Goal: Task Accomplishment & Management: Use online tool/utility

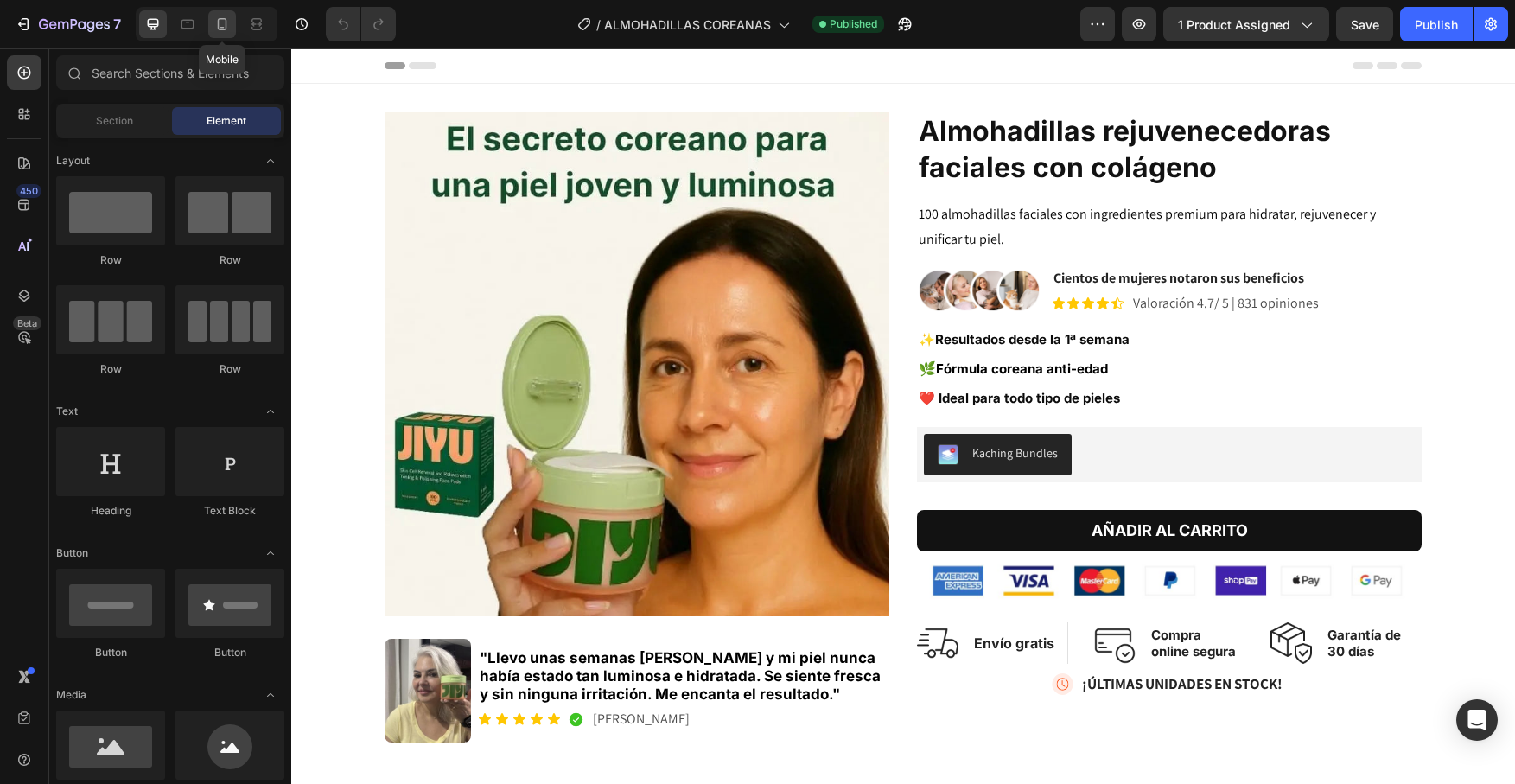
click at [228, 26] on icon at bounding box center [222, 24] width 18 height 18
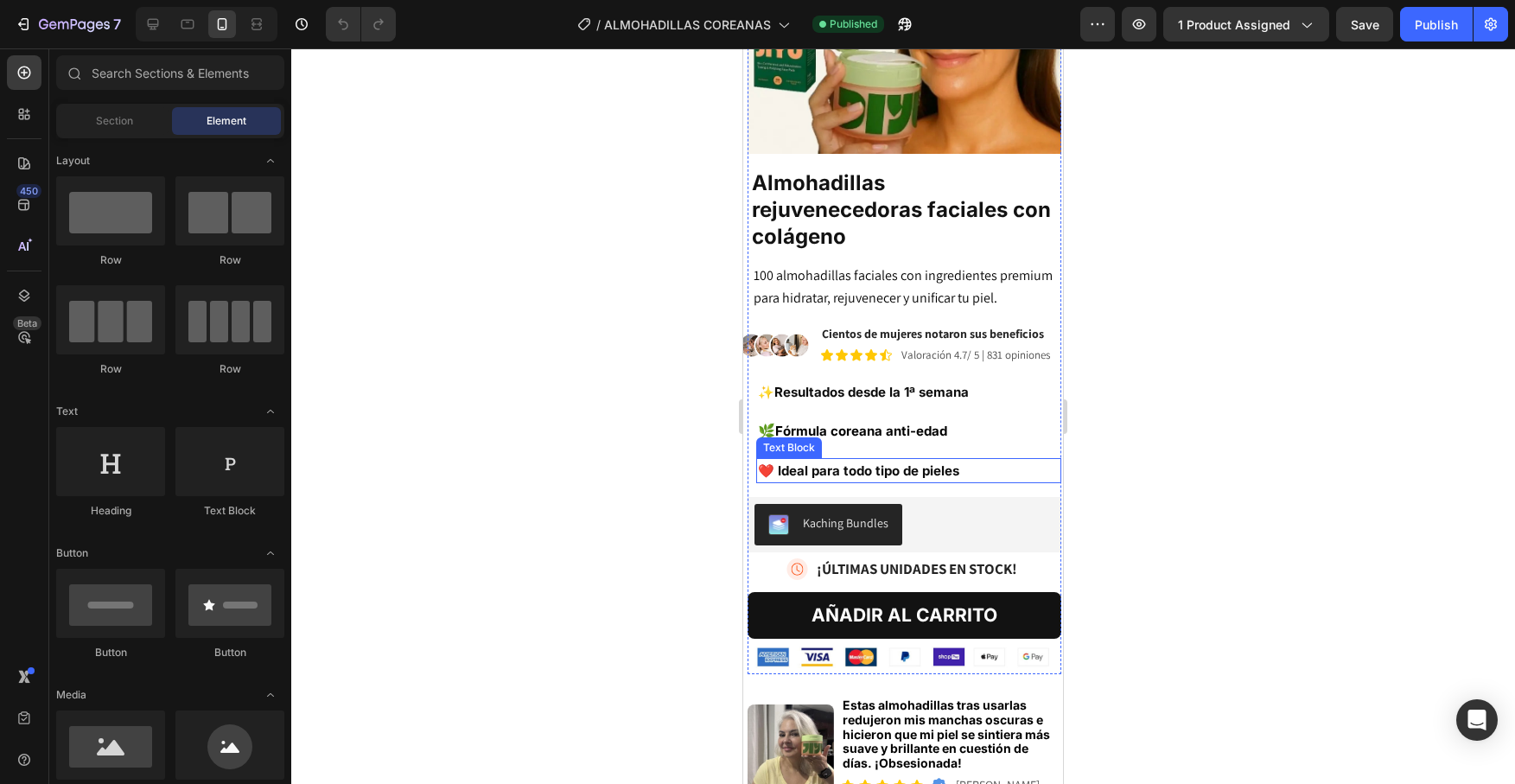
scroll to position [524, 0]
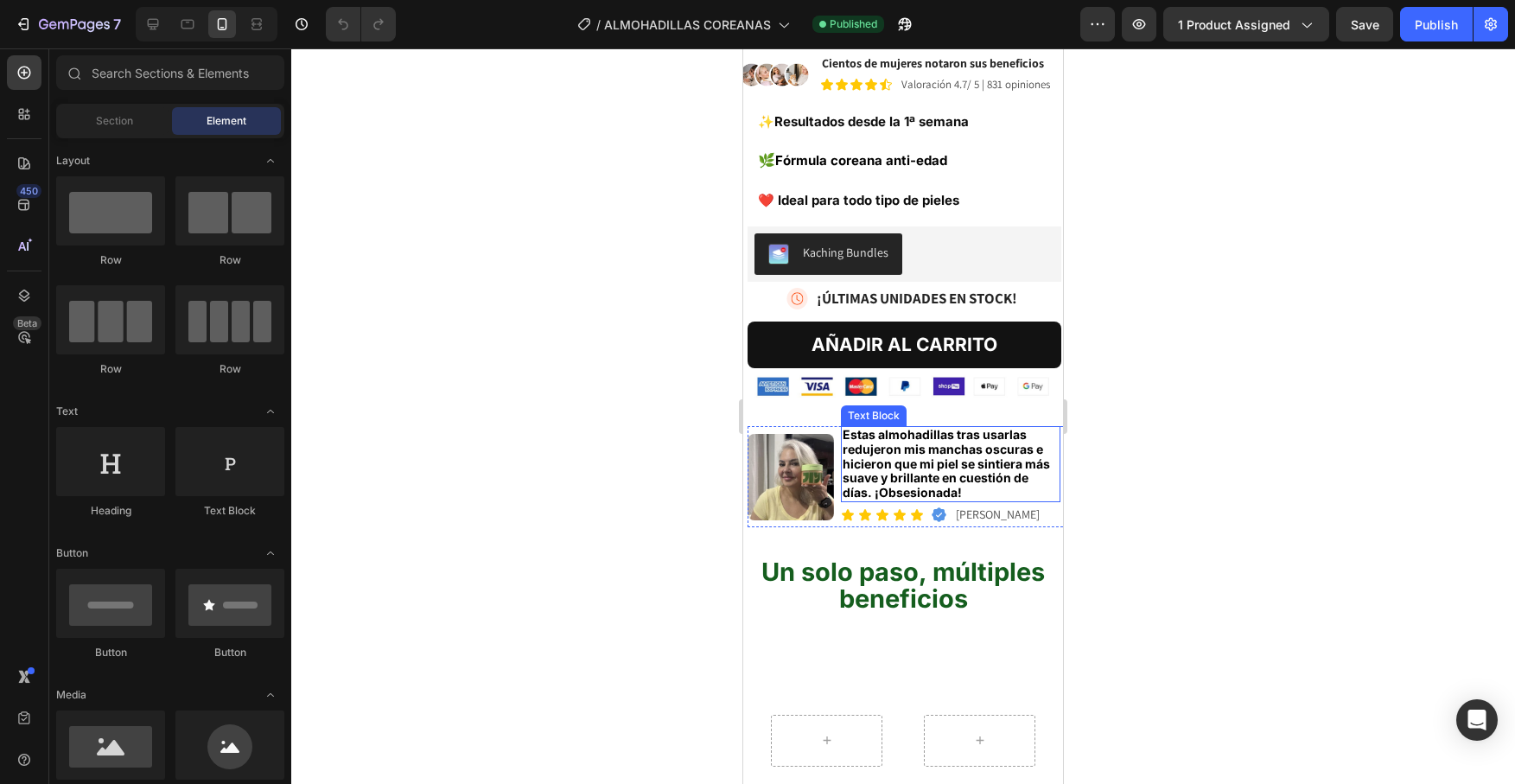
click at [877, 458] on span "Estas almohadillas tras usarlas redujeron mis manchas oscuras e hicieron que mi…" at bounding box center [946, 463] width 207 height 73
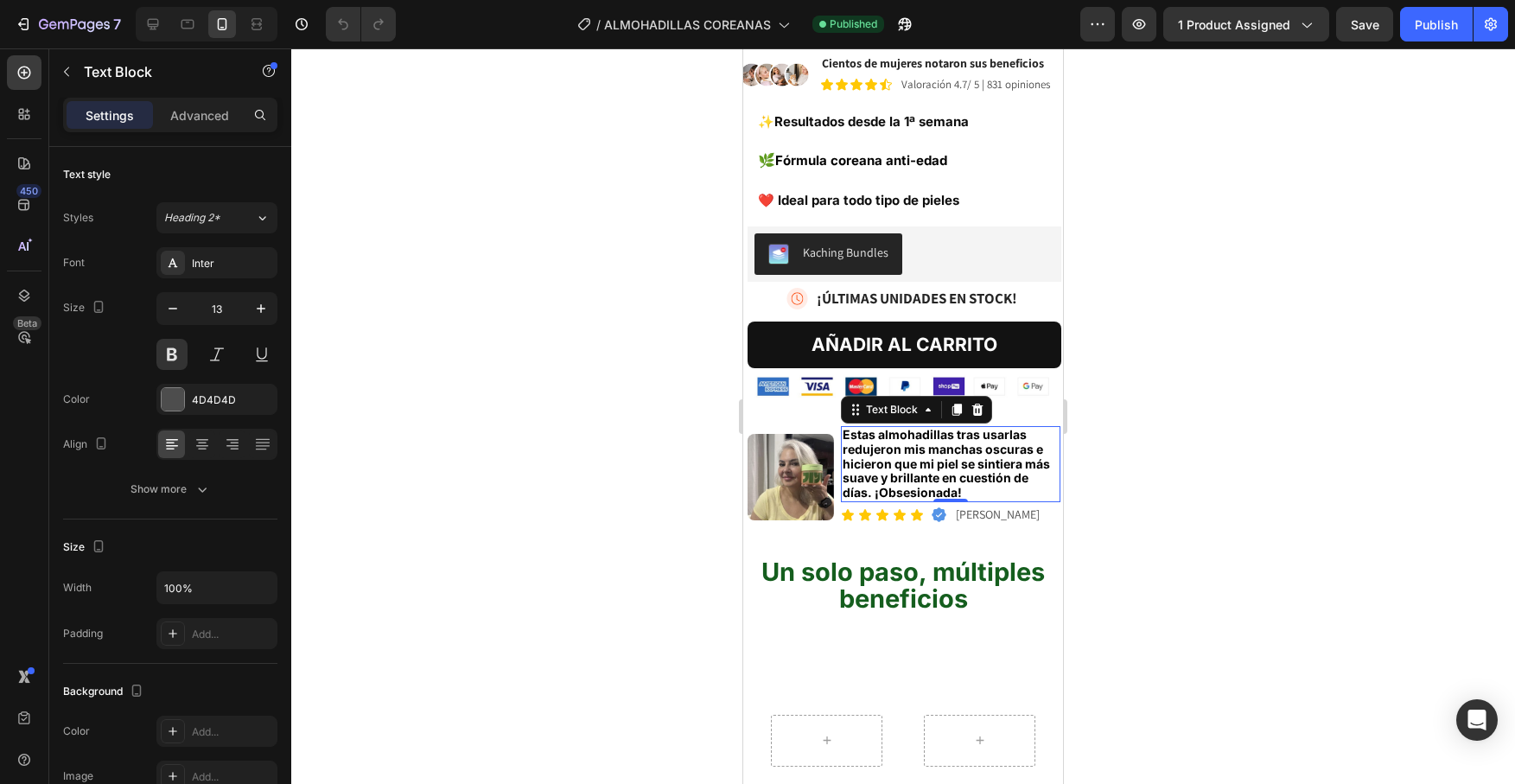
click at [878, 458] on span "Estas almohadillas tras usarlas redujeron mis manchas oscuras e hicieron que mi…" at bounding box center [946, 463] width 207 height 73
click at [1418, 31] on div "Publish" at bounding box center [1436, 24] width 43 height 18
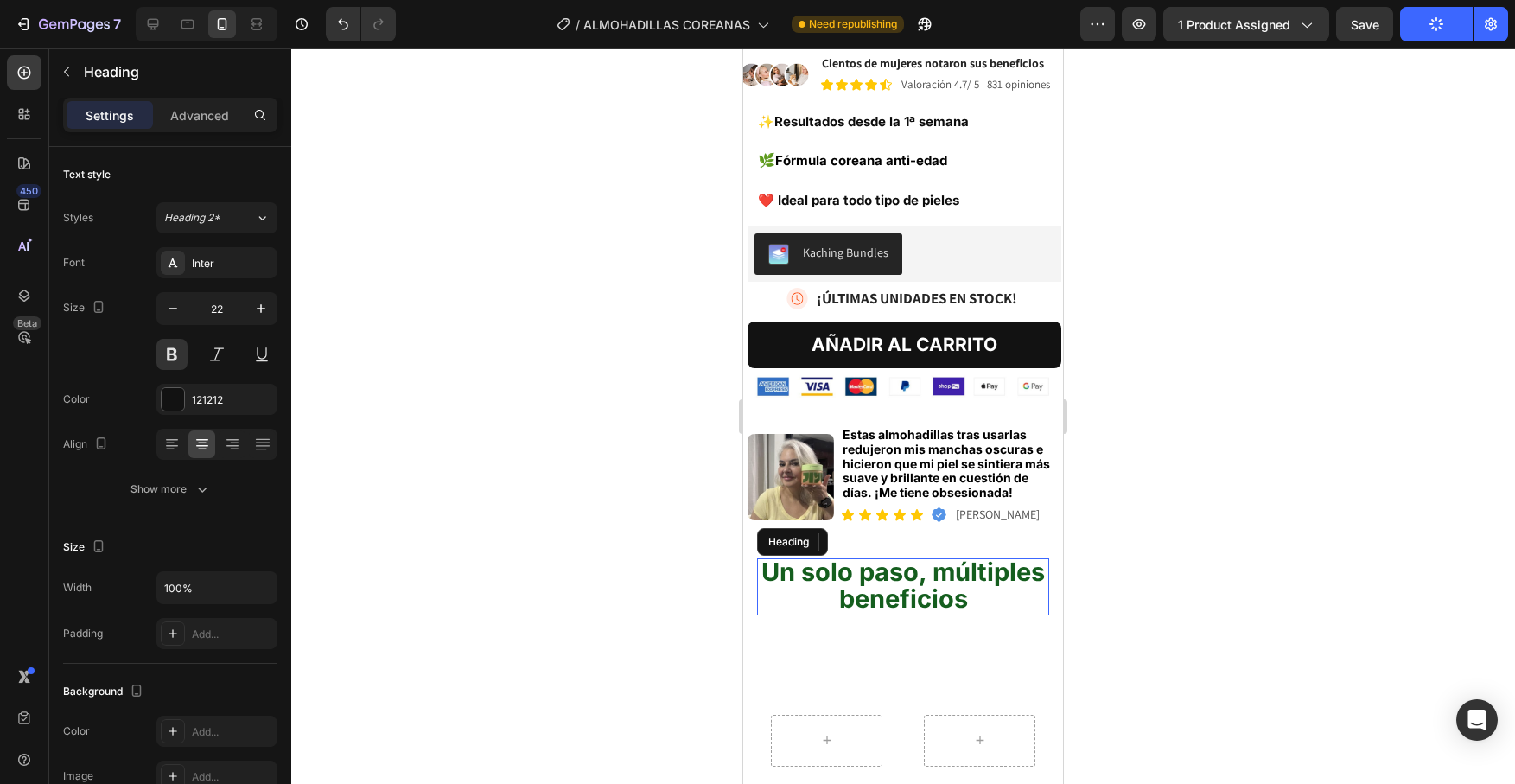
click at [942, 556] on span "Un solo paso, múltiples beneficios" at bounding box center [902, 585] width 283 height 57
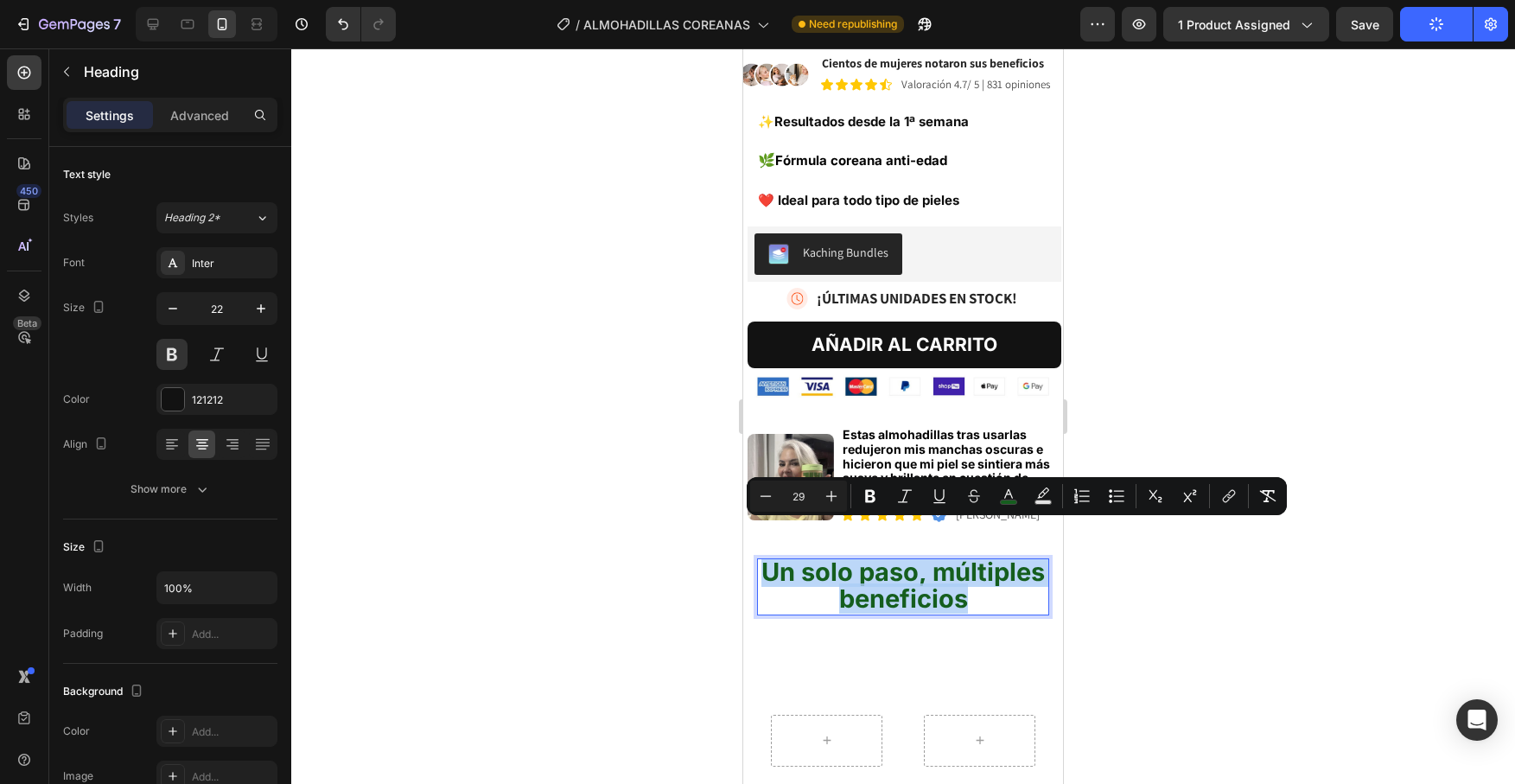
click at [942, 556] on span "Un solo paso, múltiples beneficios" at bounding box center [902, 585] width 283 height 57
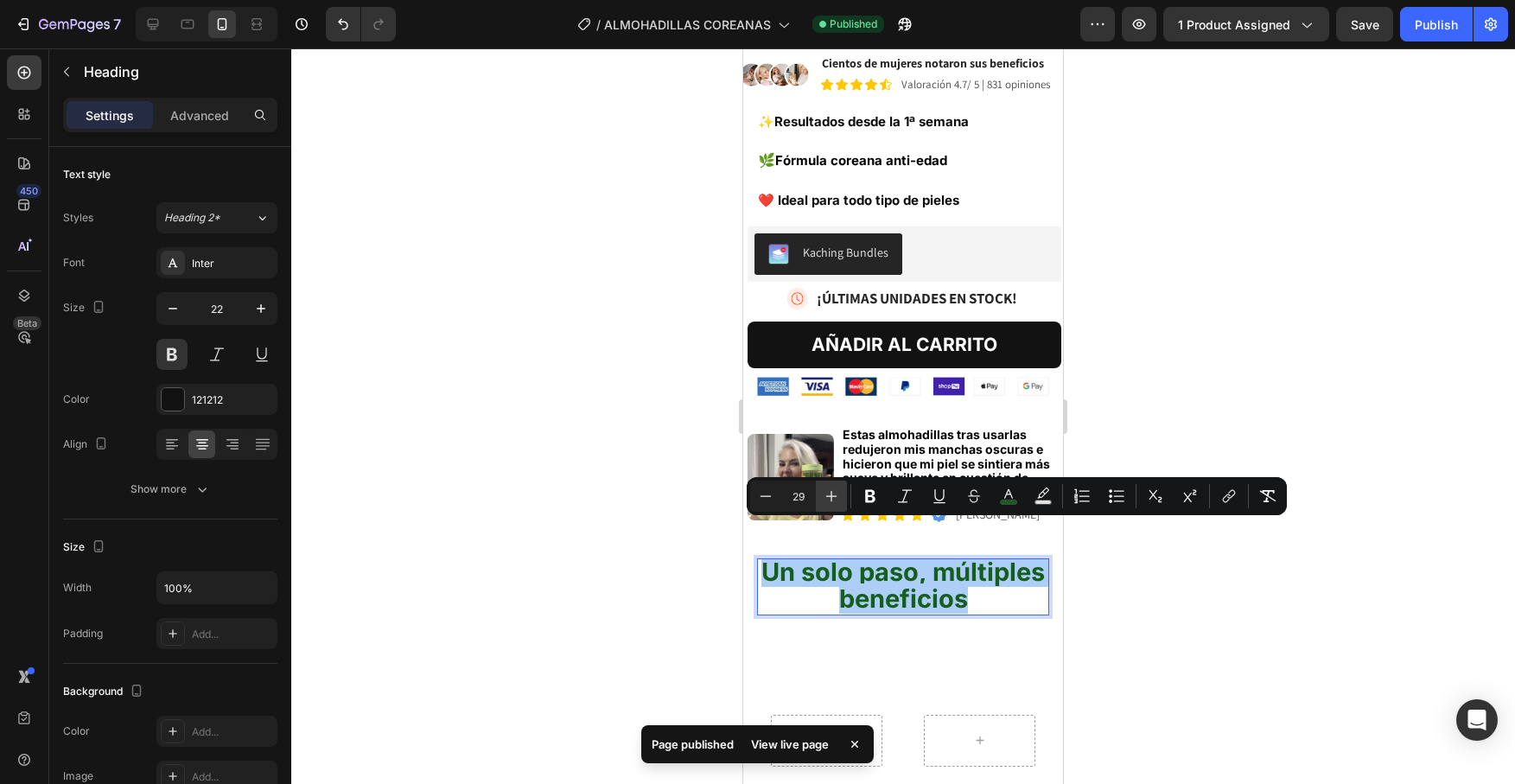
click at [835, 498] on icon "Editor contextual toolbar" at bounding box center [831, 496] width 18 height 18
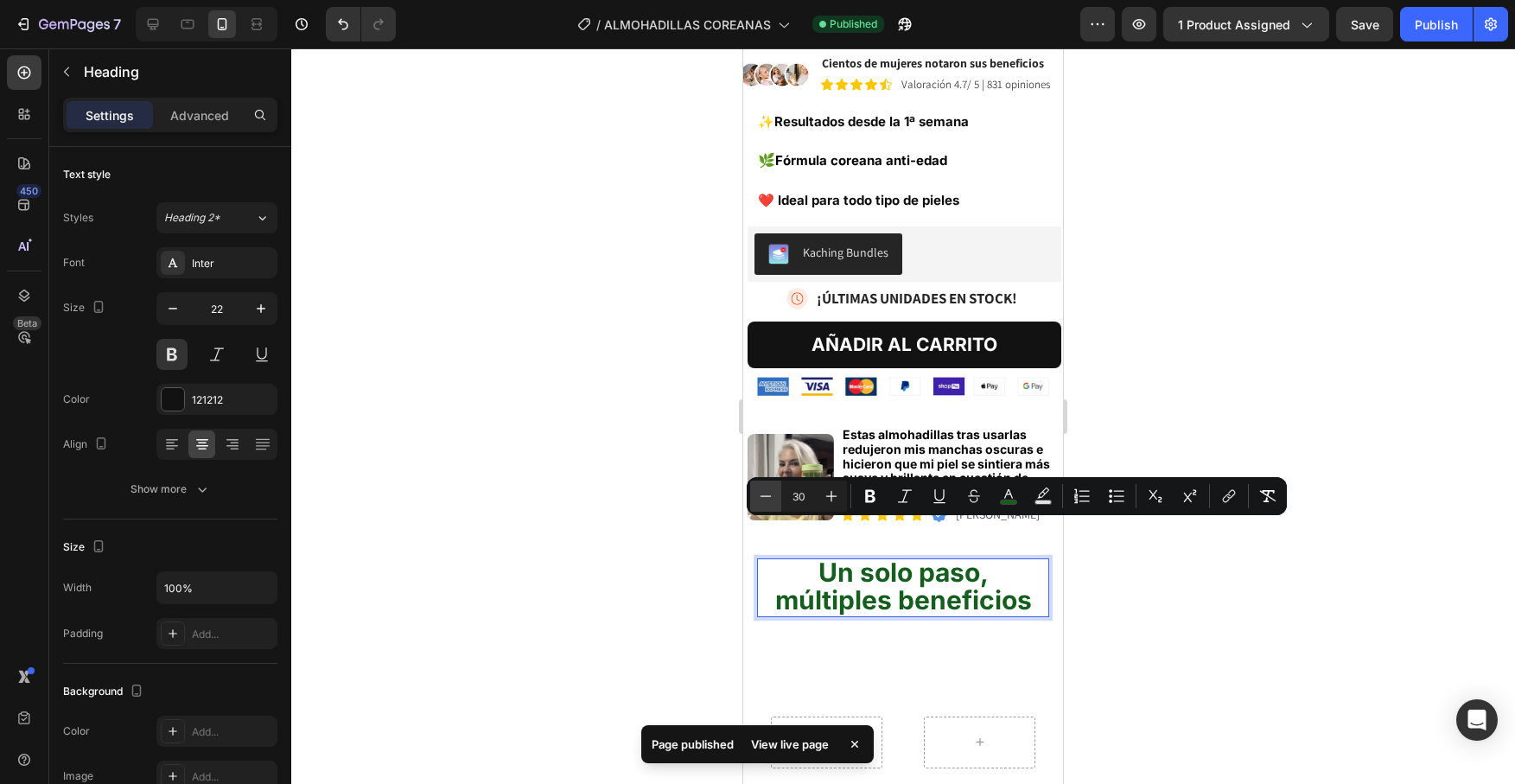
click at [766, 496] on icon "Editor contextual toolbar" at bounding box center [767, 495] width 12 height 1
click at [821, 497] on button "Plus" at bounding box center [831, 496] width 31 height 31
type input "30"
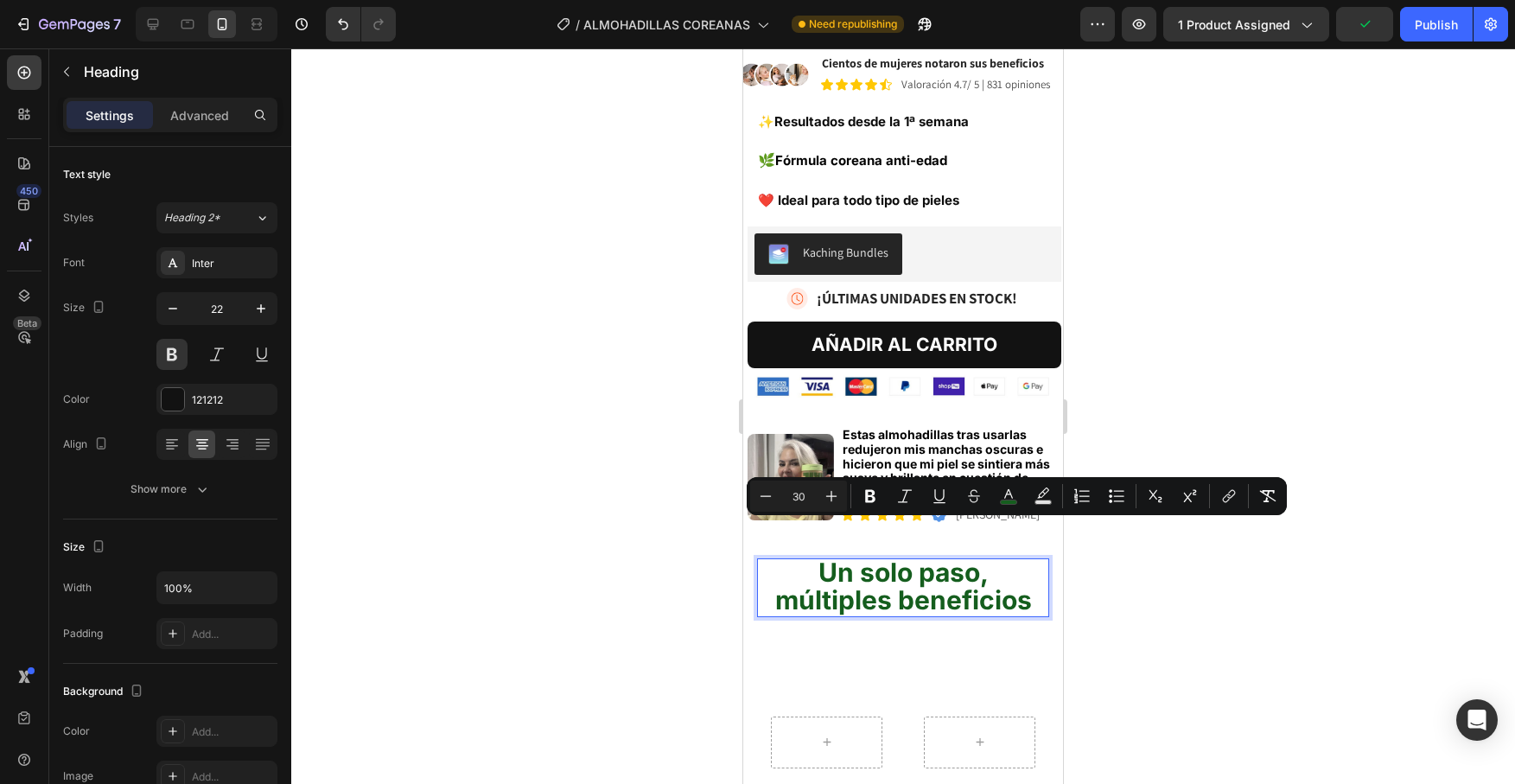
click at [1192, 564] on div at bounding box center [903, 416] width 1224 height 735
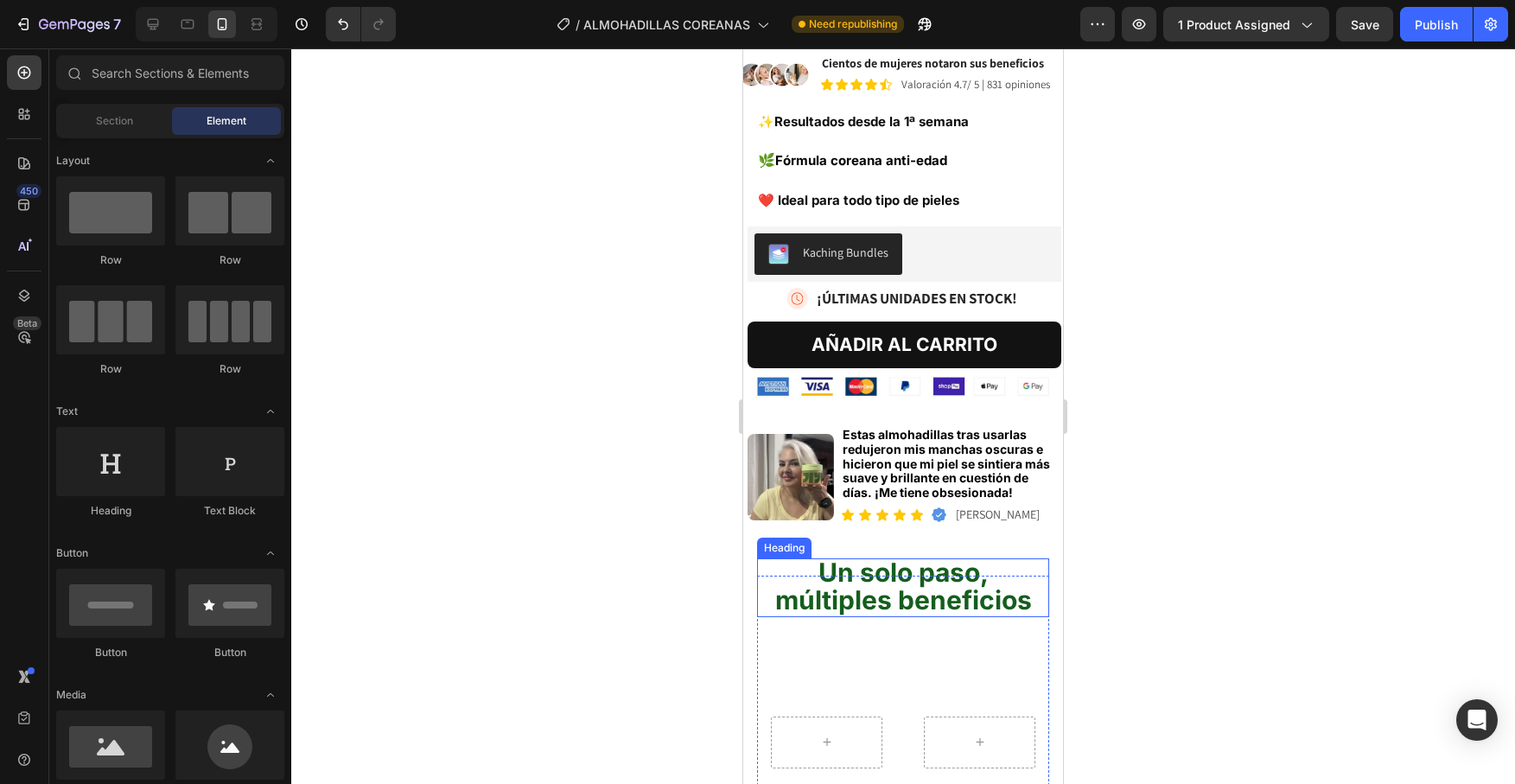
click at [944, 556] on span "Un solo paso, múltiples beneficios" at bounding box center [904, 586] width 257 height 58
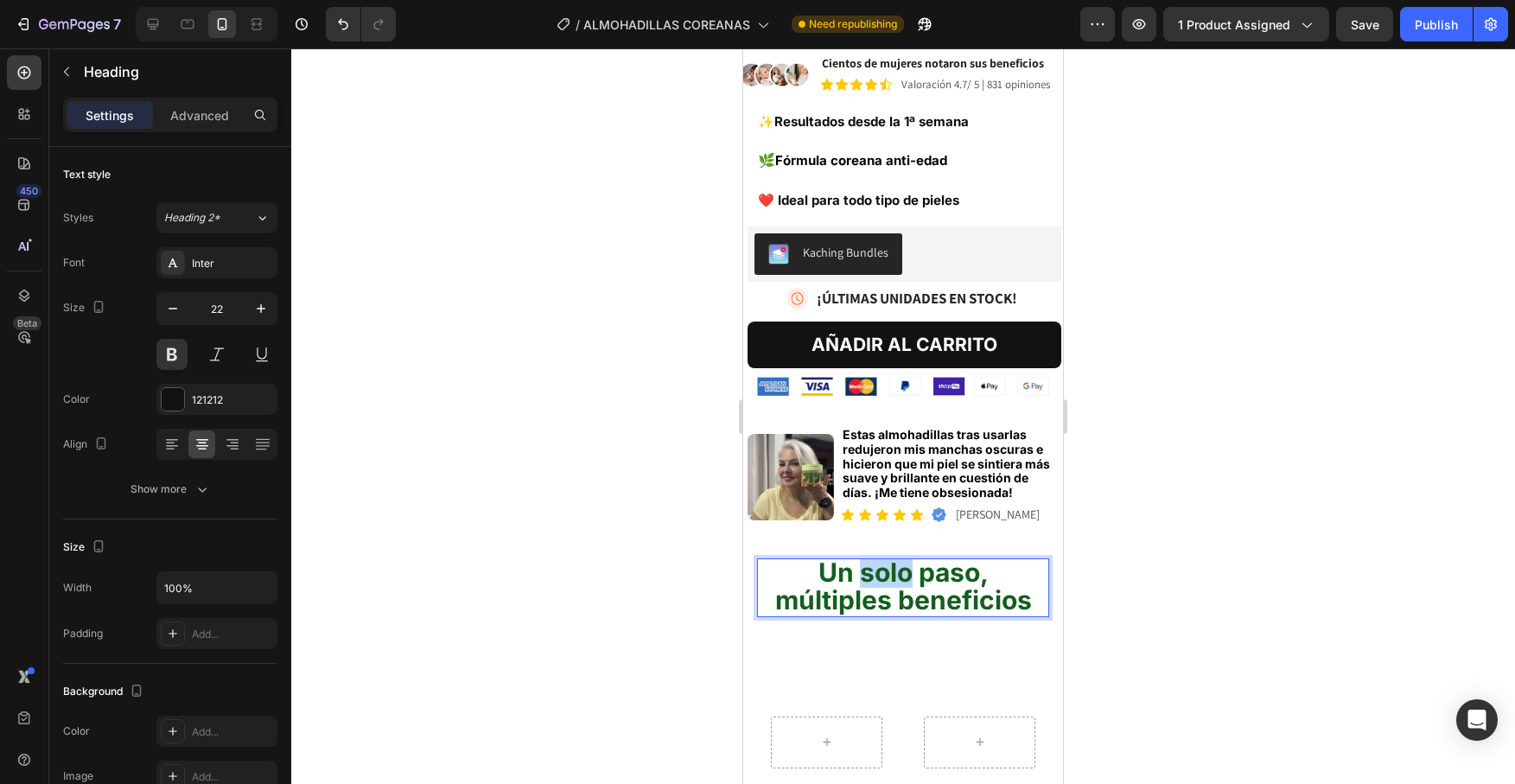
click at [858, 556] on span "Un solo paso, múltiples beneficios" at bounding box center [904, 586] width 257 height 58
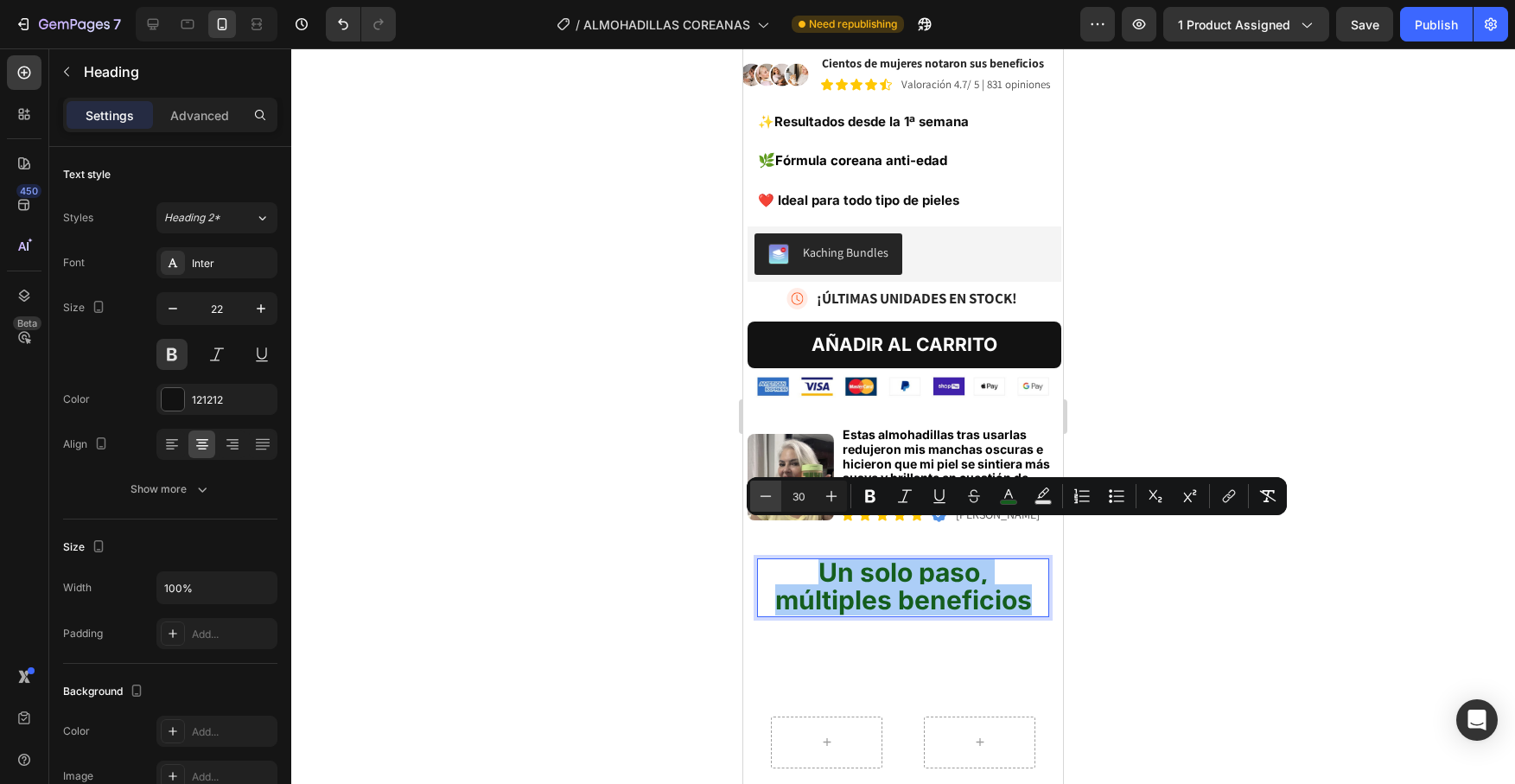
click at [767, 498] on icon "Editor contextual toolbar" at bounding box center [766, 496] width 18 height 18
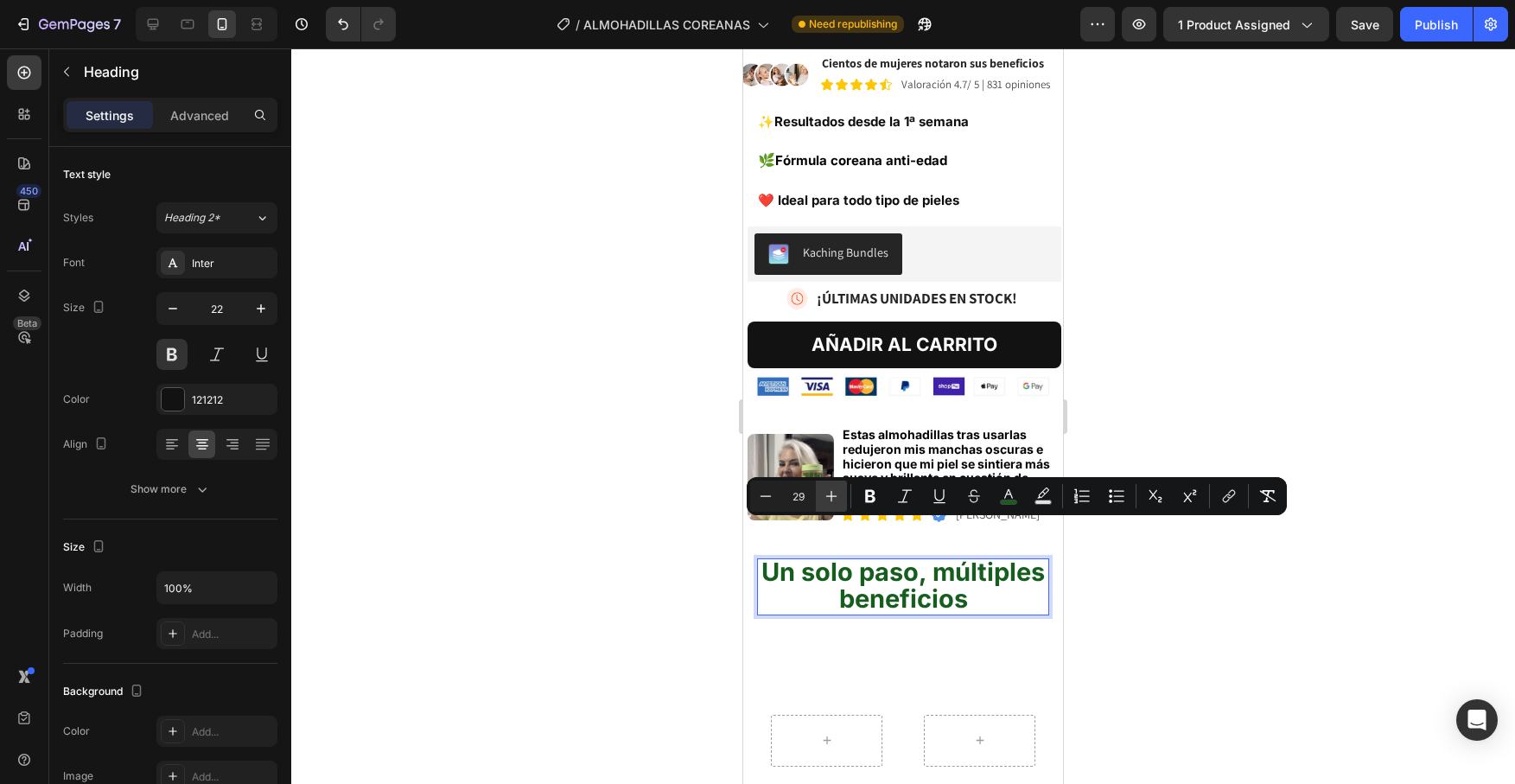
click at [826, 497] on icon "Editor contextual toolbar" at bounding box center [831, 496] width 18 height 18
click at [765, 493] on icon "Editor contextual toolbar" at bounding box center [766, 496] width 18 height 18
click at [832, 498] on icon "Editor contextual toolbar" at bounding box center [831, 496] width 18 height 18
click at [773, 500] on icon "Editor contextual toolbar" at bounding box center [766, 496] width 18 height 18
type input "29"
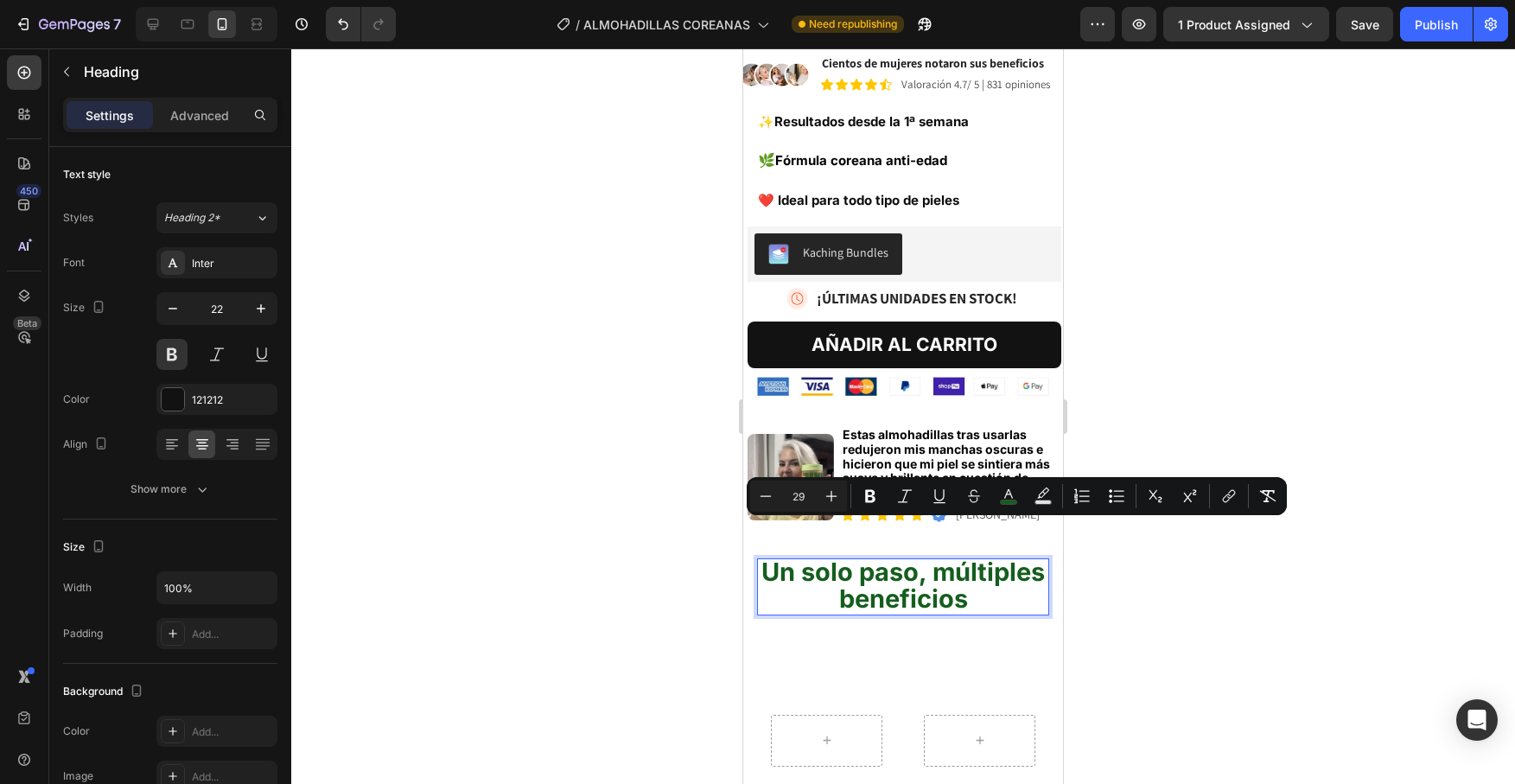
click at [1293, 295] on div at bounding box center [903, 416] width 1224 height 735
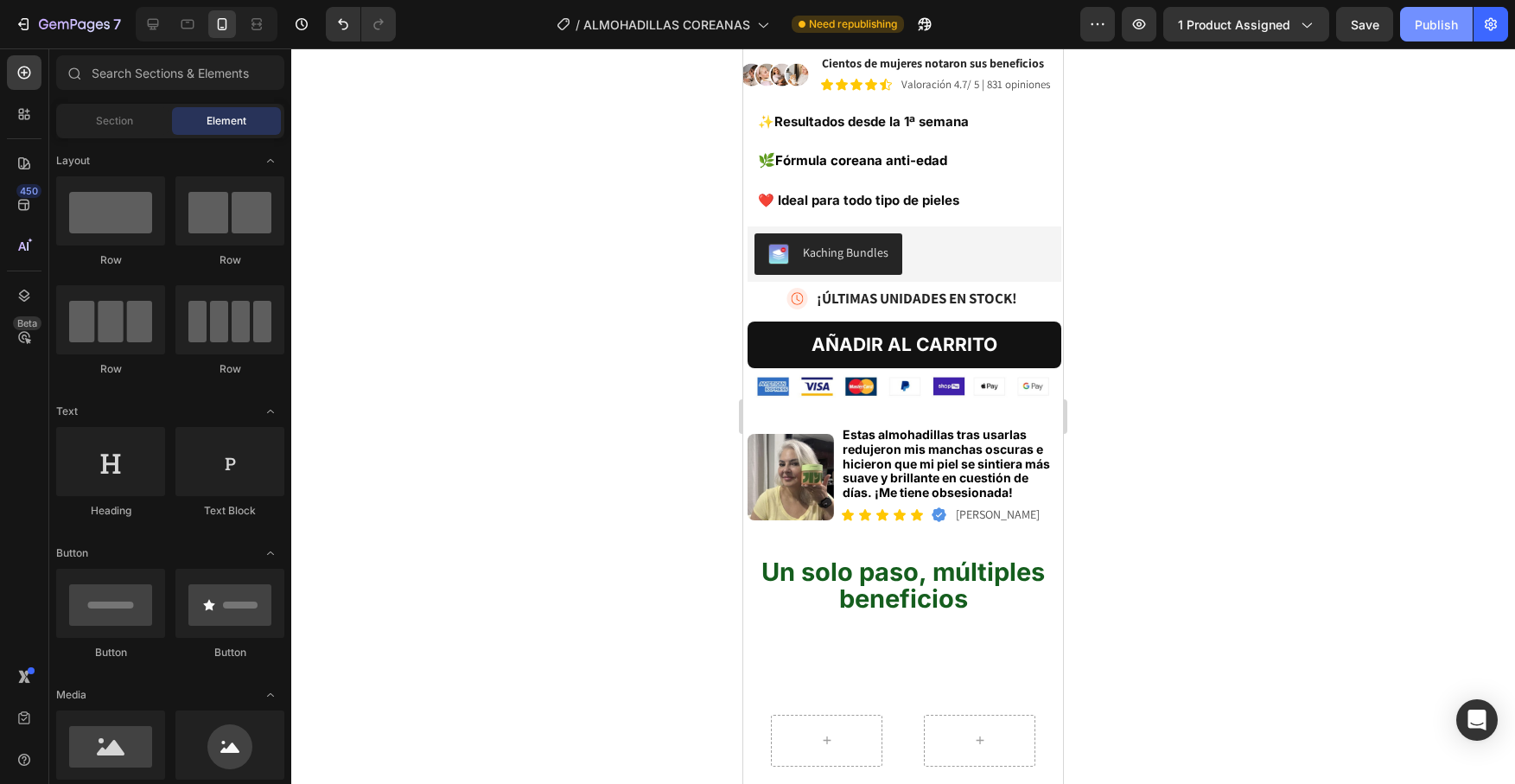
click at [1449, 21] on div "Publish" at bounding box center [1436, 24] width 43 height 18
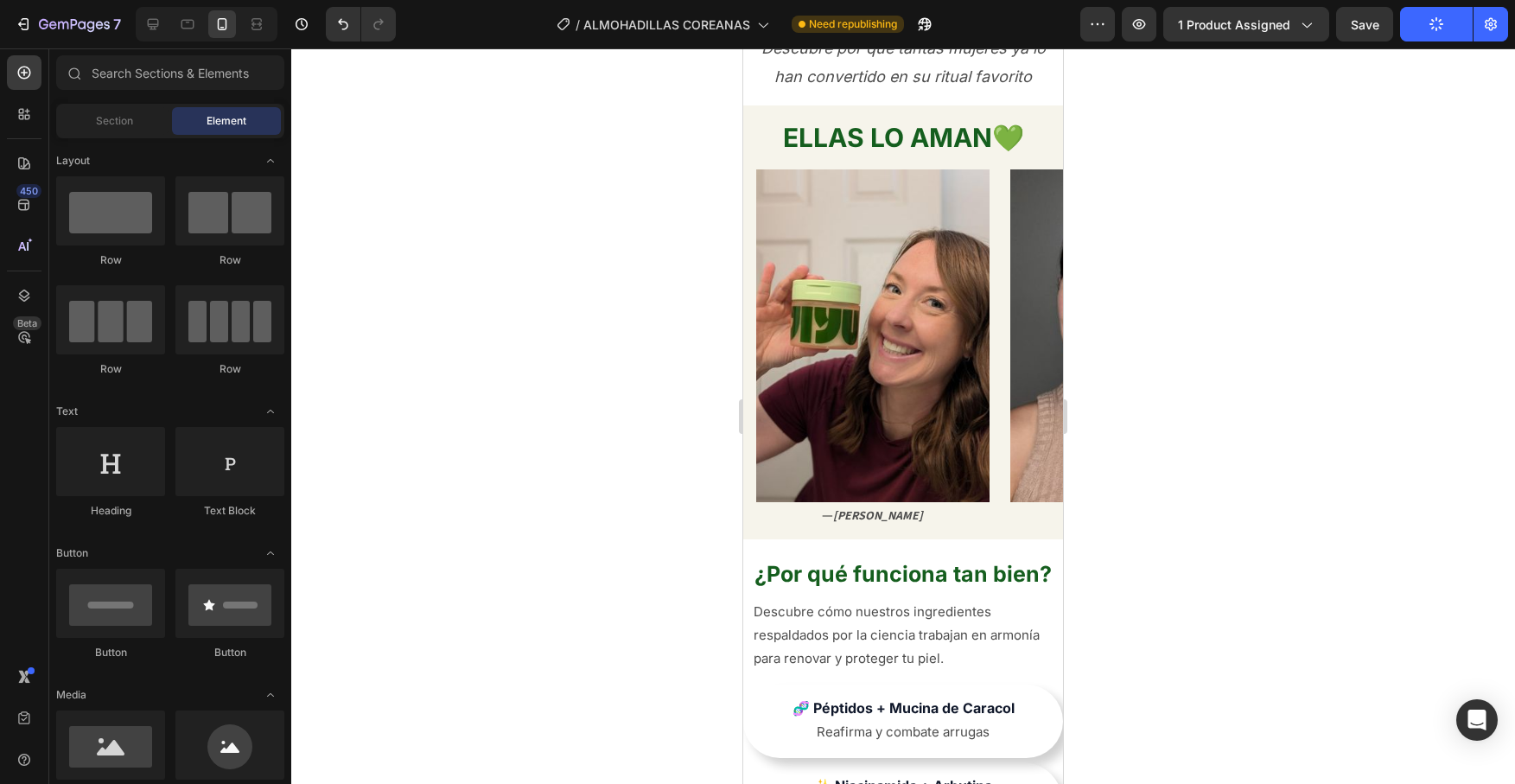
scroll to position [1687, 0]
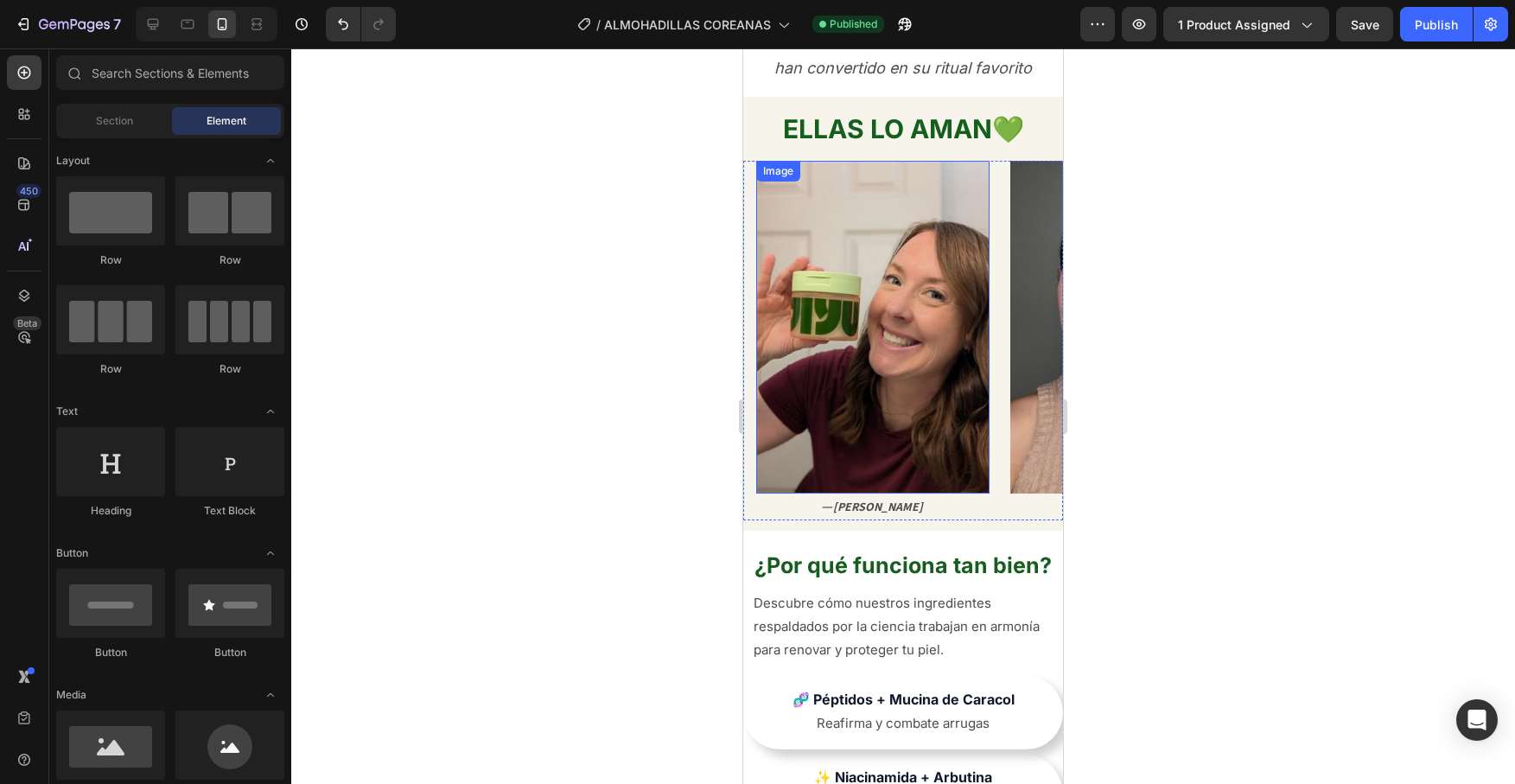
click at [906, 342] on img at bounding box center [873, 327] width 234 height 333
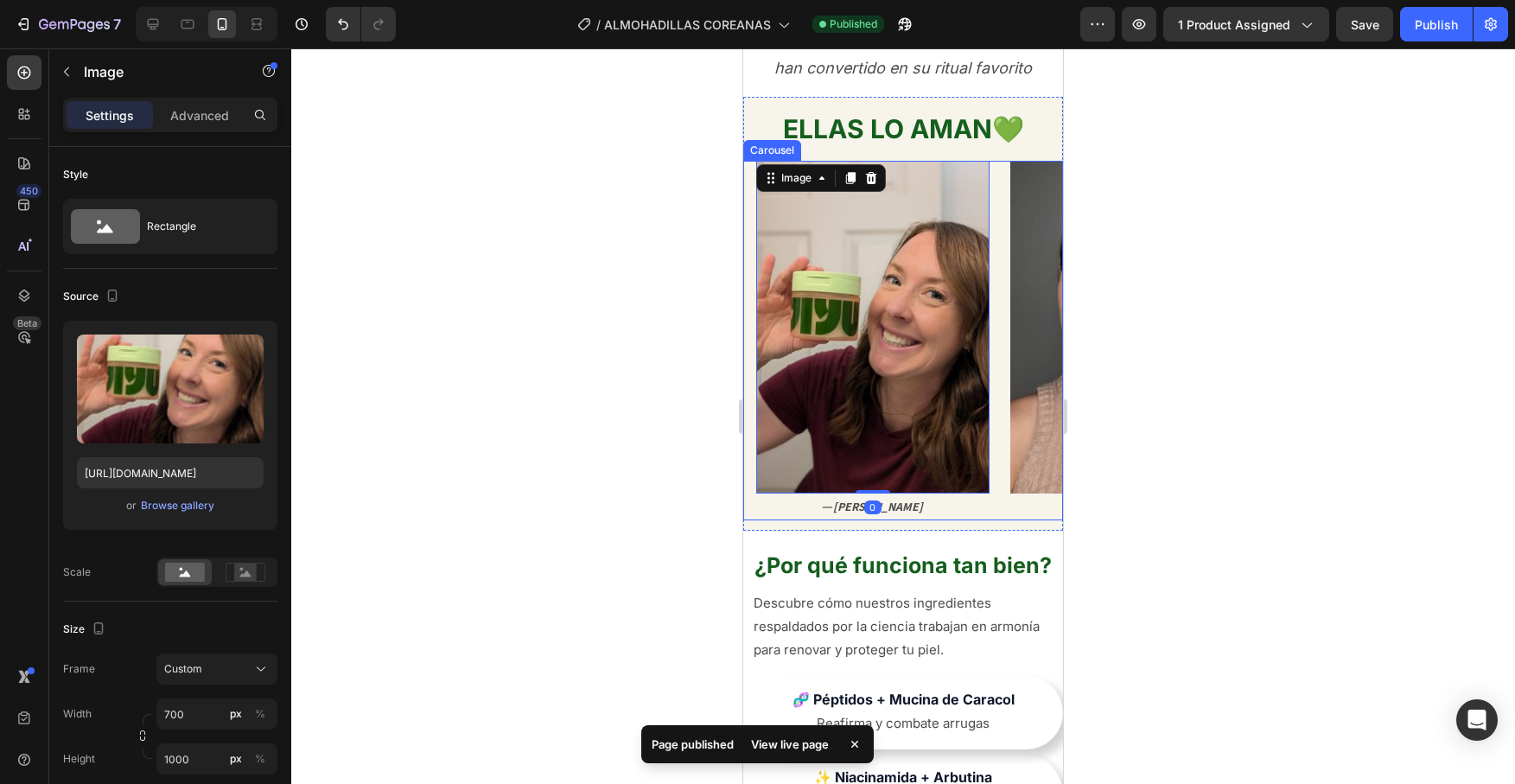
click at [1002, 341] on div "Image 0 — [PERSON_NAME] Text Block Image — [PERSON_NAME] Text Block Image — [PE…" at bounding box center [909, 339] width 307 height 359
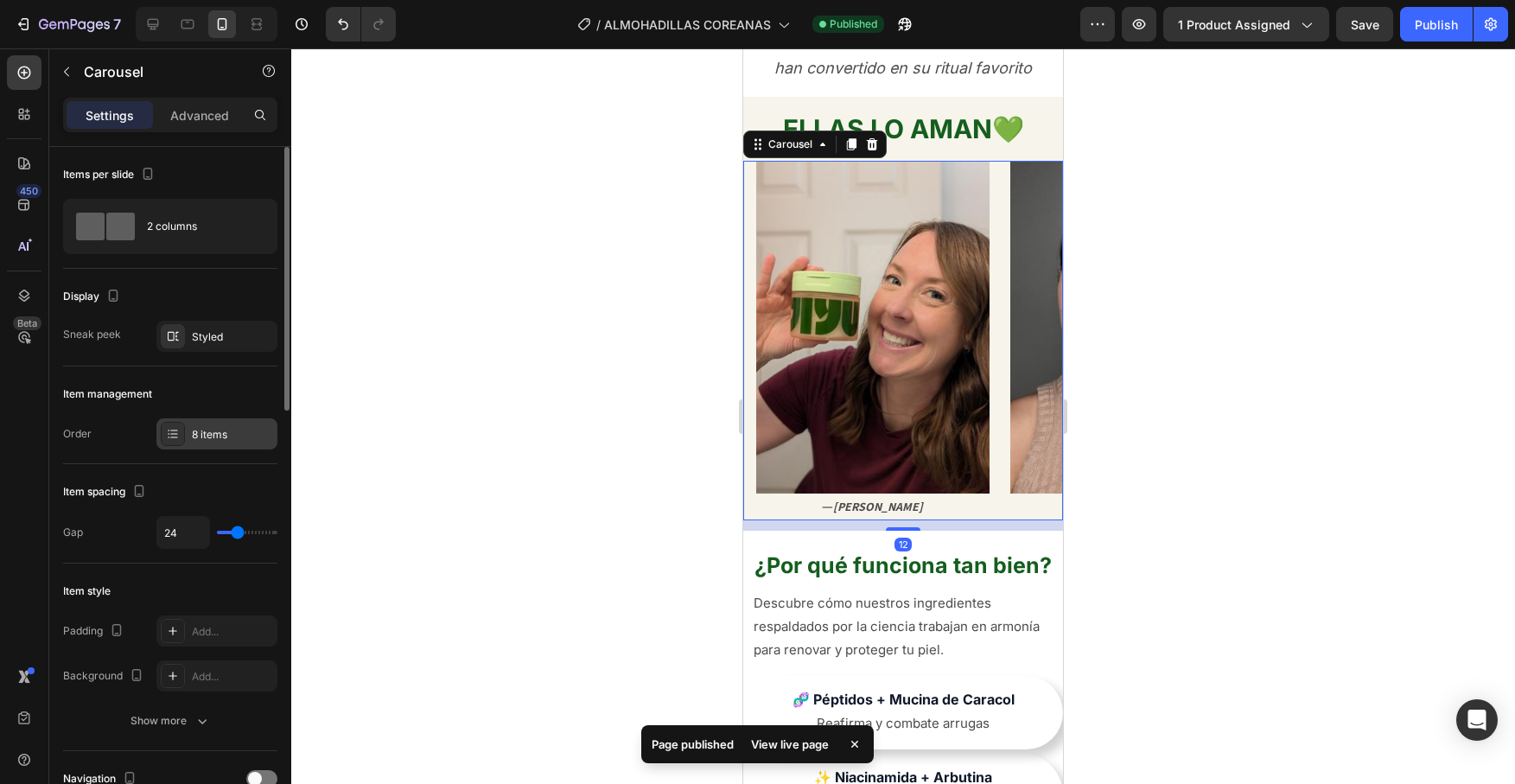
click at [228, 444] on div "8 items" at bounding box center [217, 434] width 121 height 31
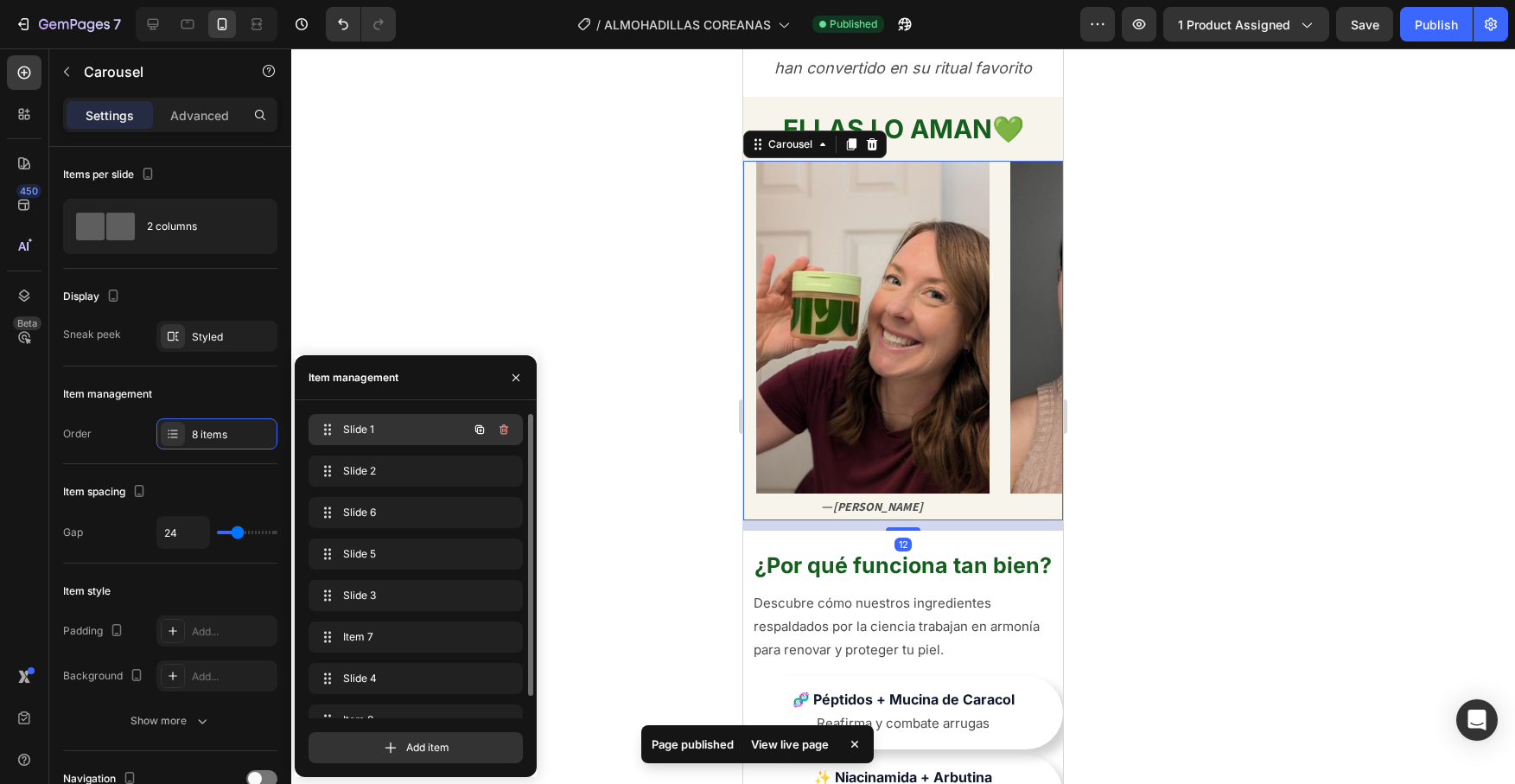
click at [365, 429] on span "Slide 1" at bounding box center [392, 429] width 97 height 16
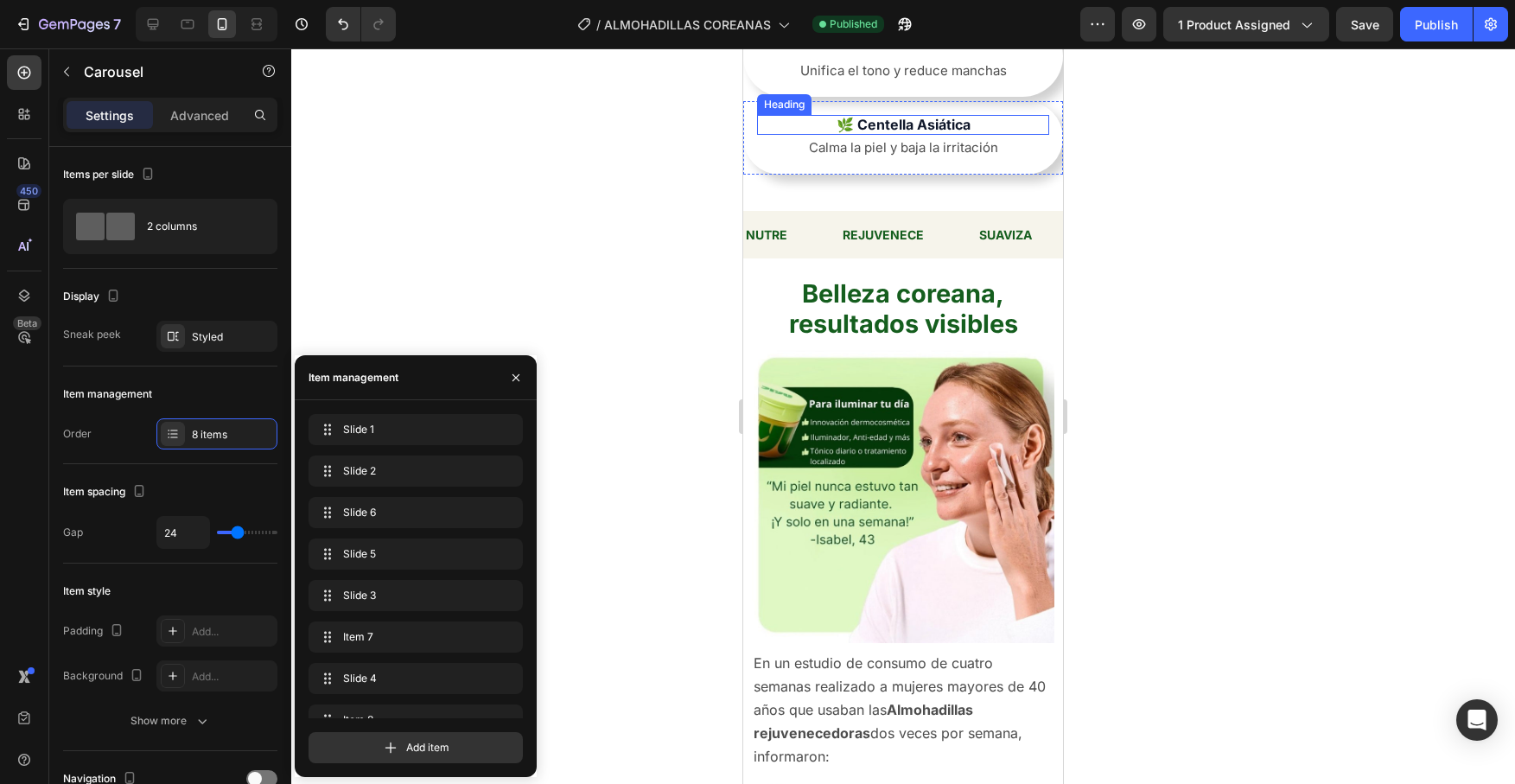
scroll to position [2436, 0]
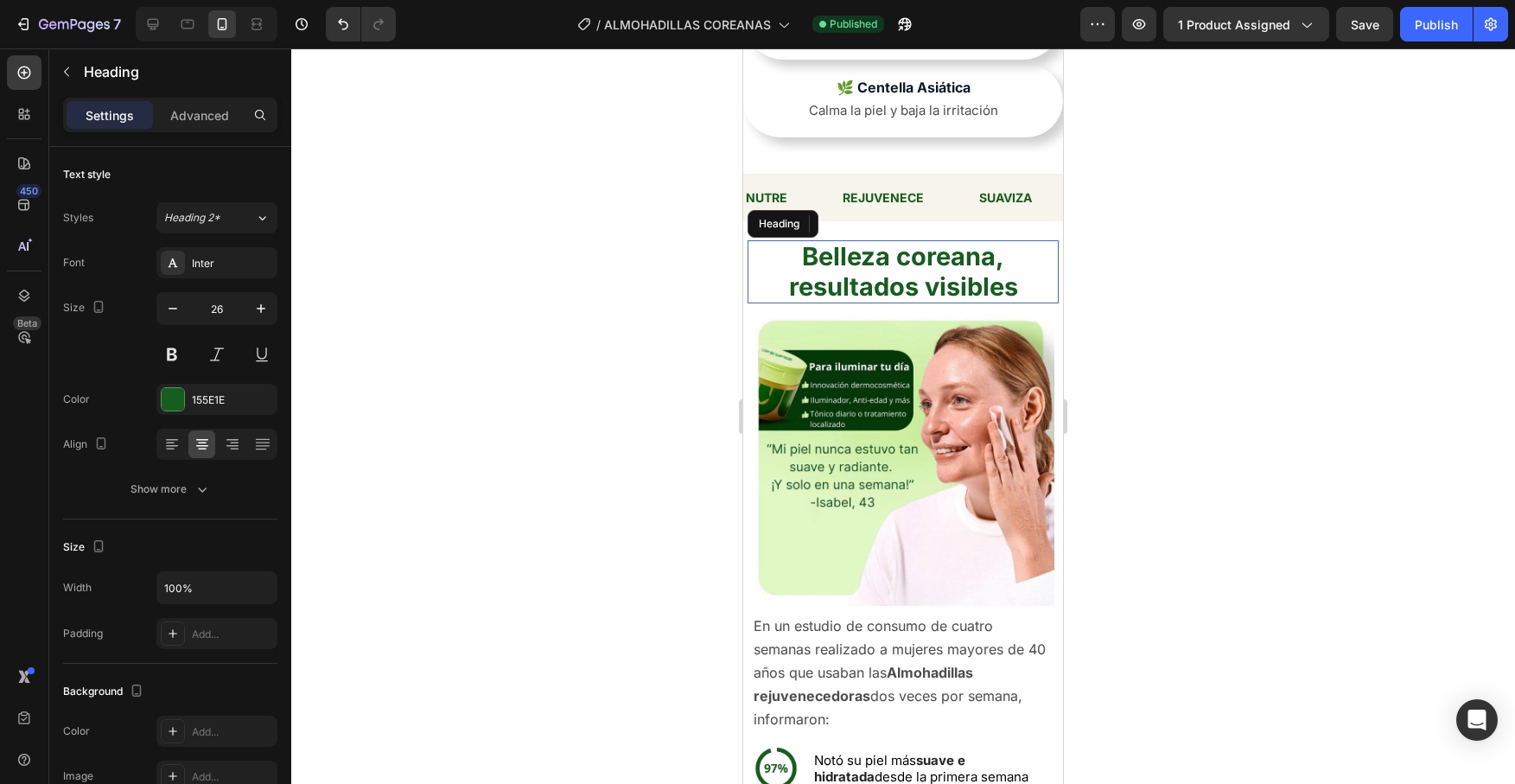
click at [914, 275] on strong "resultados visibles" at bounding box center [903, 286] width 229 height 30
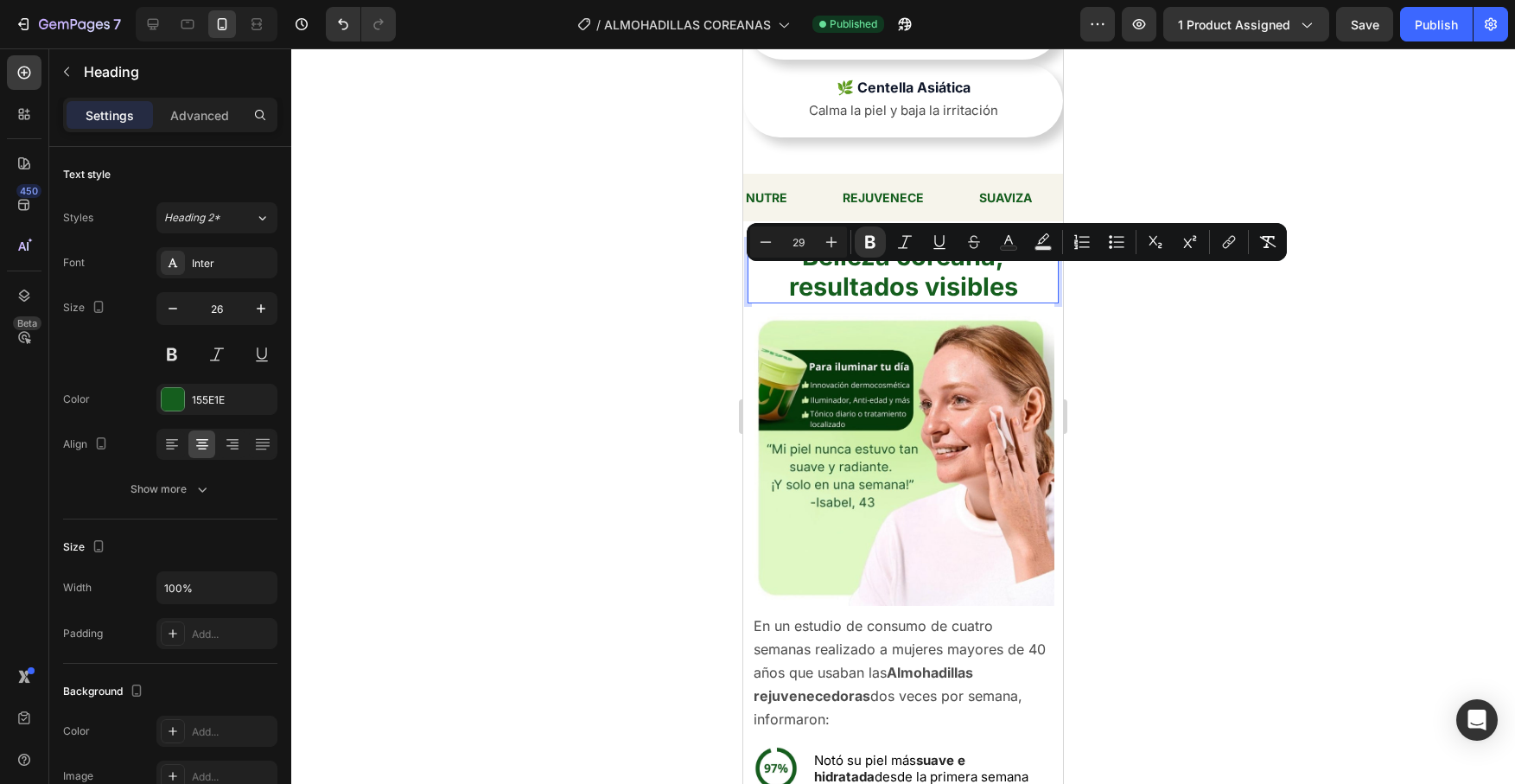
click at [914, 276] on strong "resultados visibles" at bounding box center [903, 286] width 229 height 30
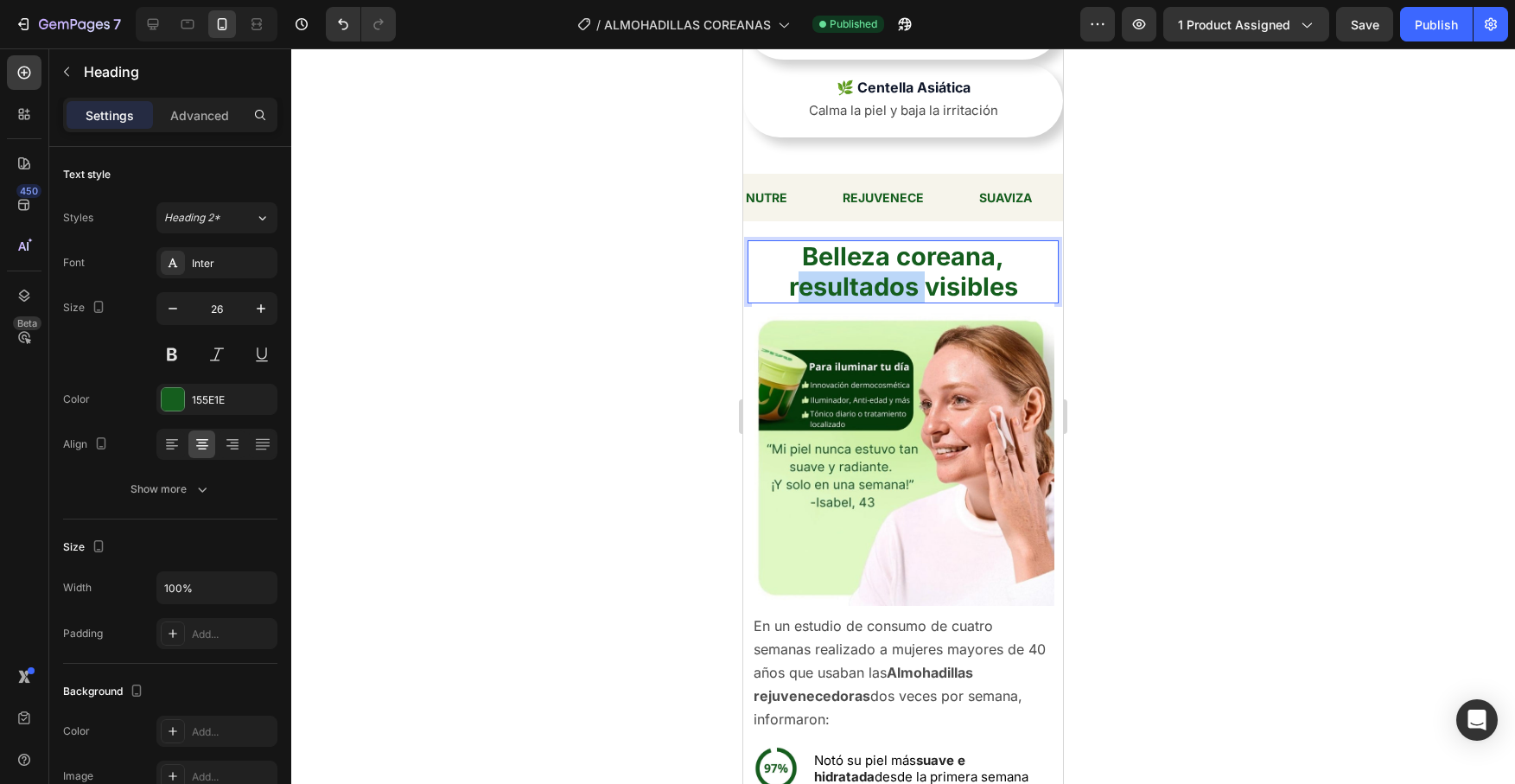
click at [914, 276] on strong "resultados visibles" at bounding box center [903, 286] width 229 height 30
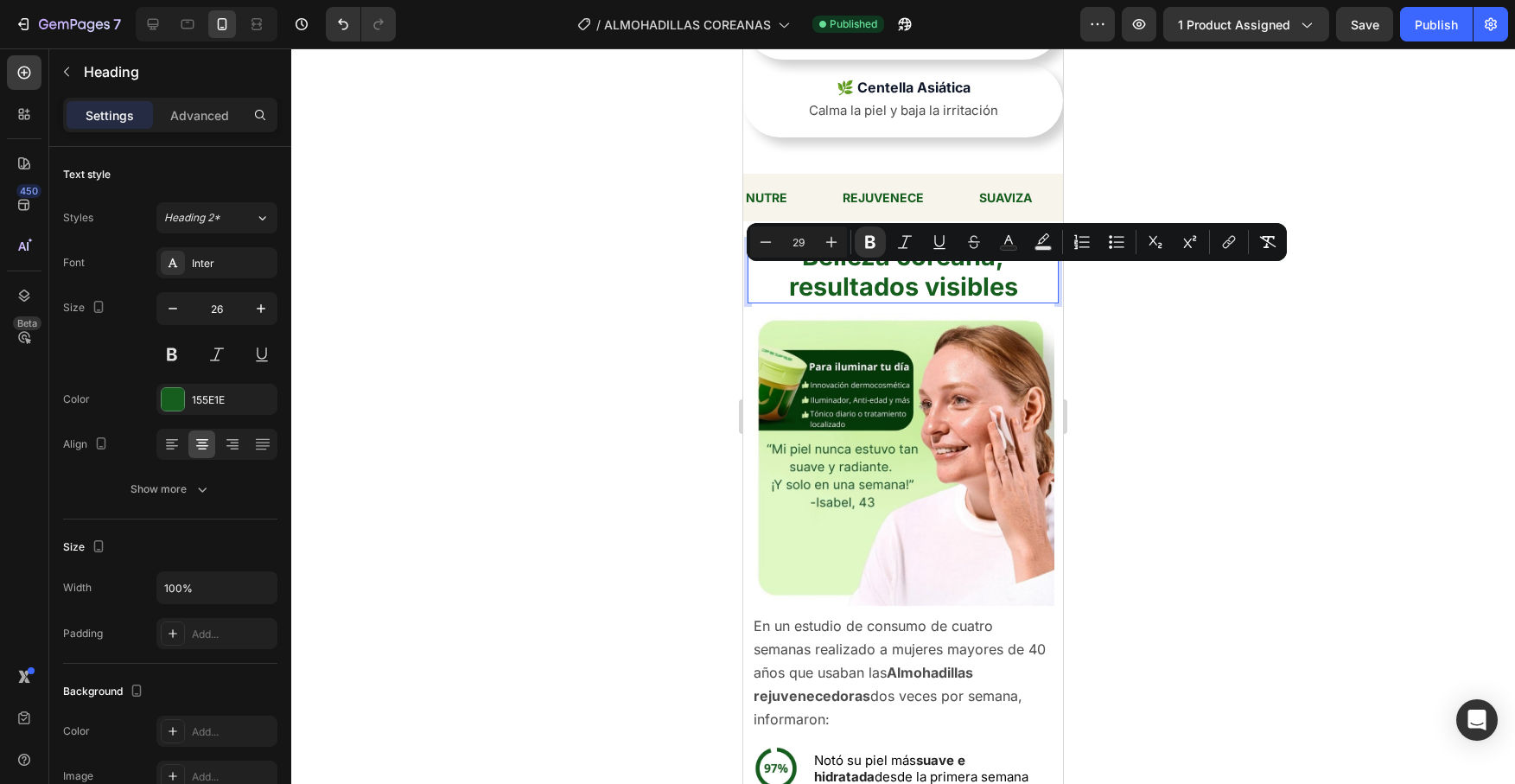
click at [915, 277] on strong "resultados visibles" at bounding box center [903, 286] width 229 height 30
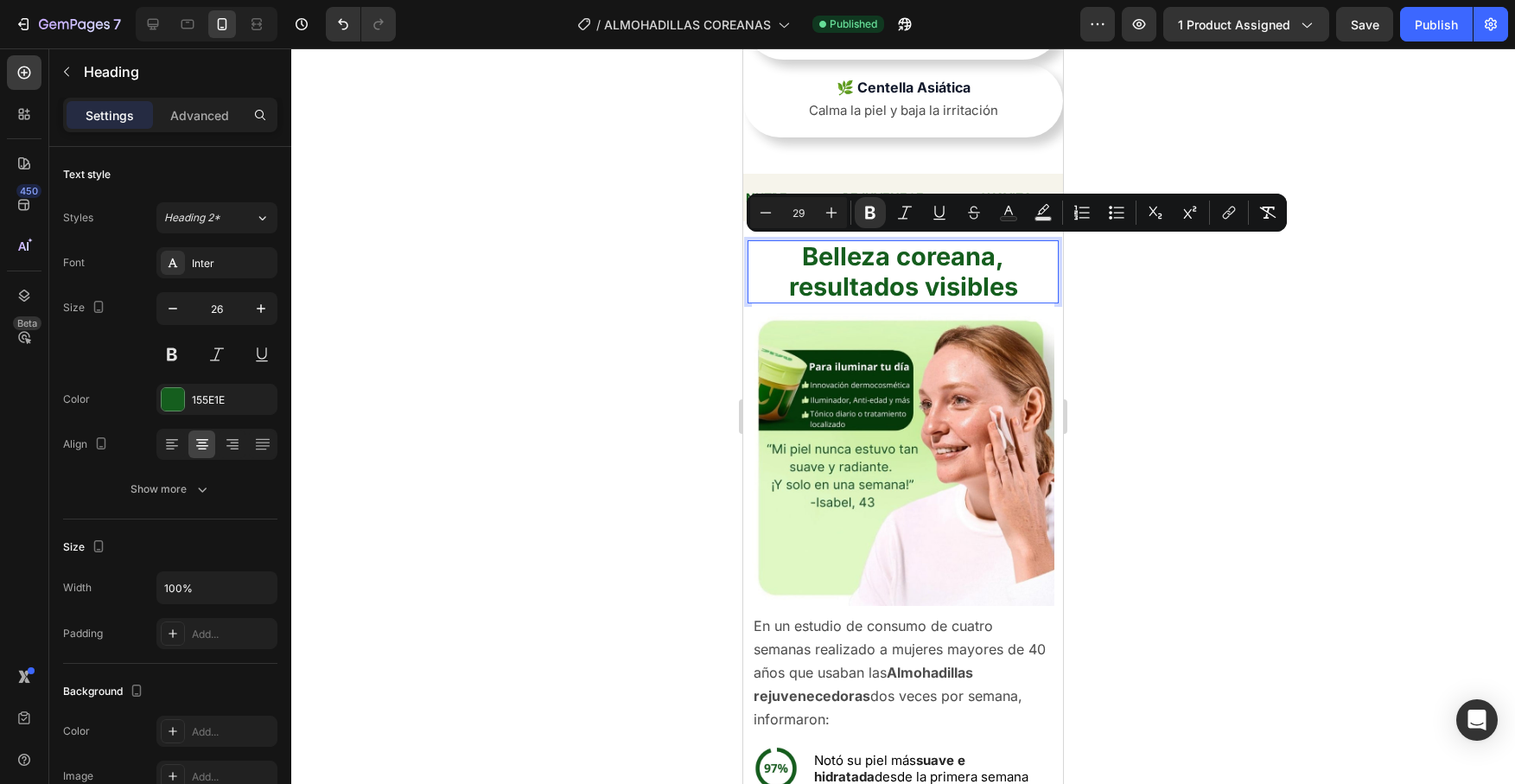
drag, startPoint x: 1025, startPoint y: 279, endPoint x: 812, endPoint y: 243, distance: 216.0
click at [812, 243] on p "Belleza coreana, resultados visibles" at bounding box center [903, 272] width 307 height 60
click at [1197, 285] on div at bounding box center [903, 416] width 1224 height 735
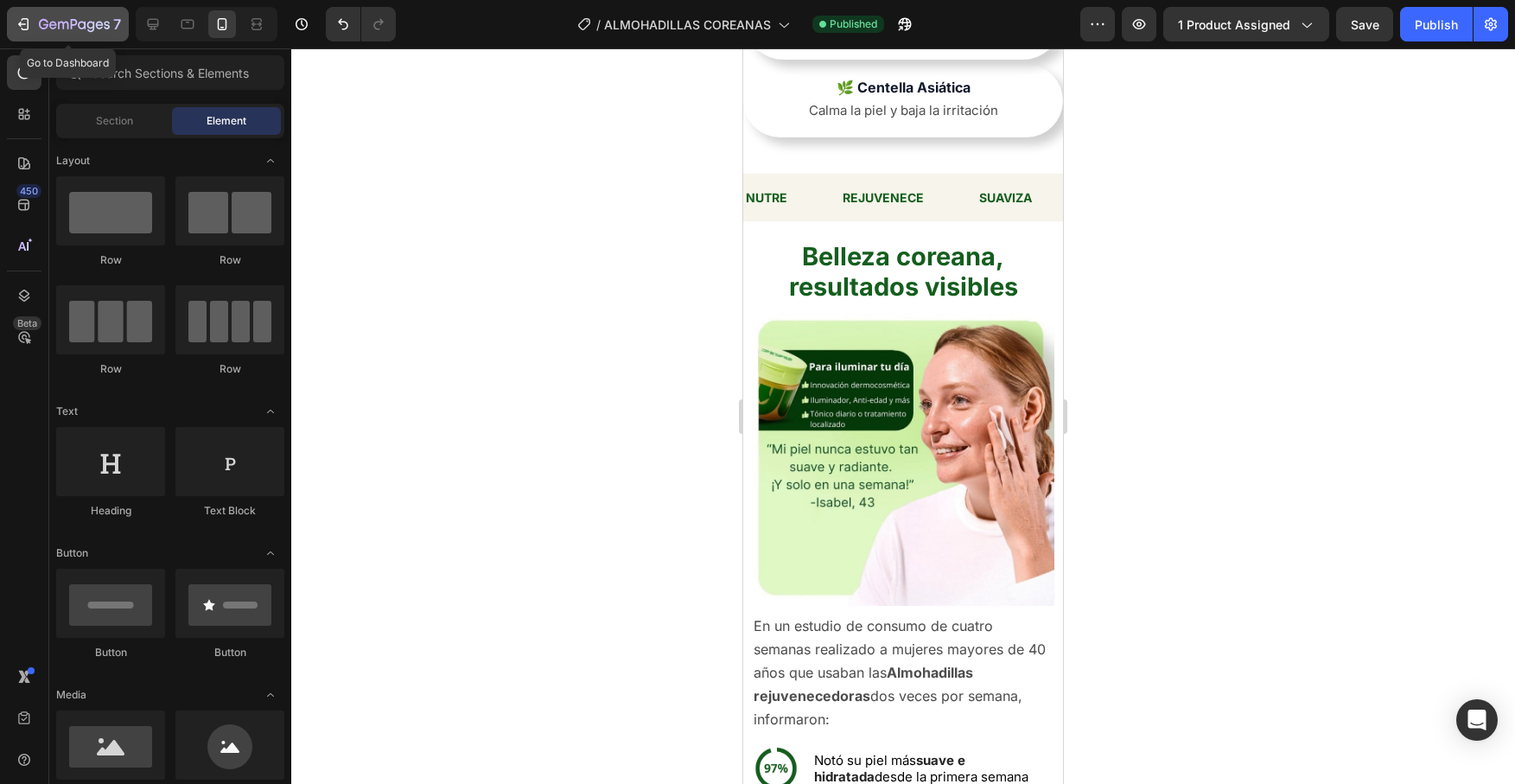
click at [18, 23] on icon "button" at bounding box center [23, 24] width 18 height 18
